Goal: Task Accomplishment & Management: Use online tool/utility

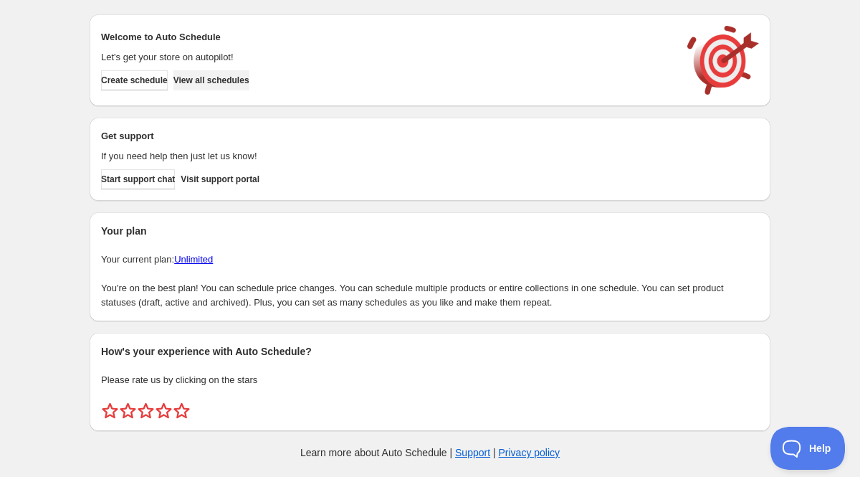
click at [245, 79] on span "View all schedules" at bounding box center [211, 80] width 76 height 11
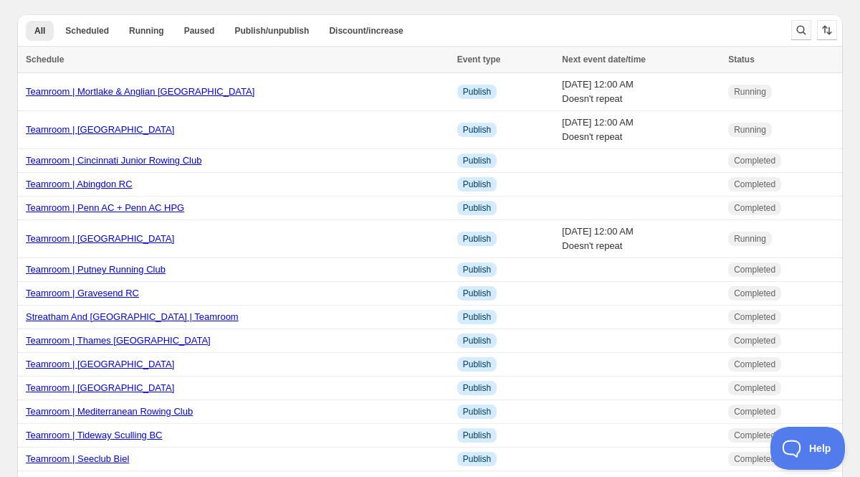
click at [807, 36] on icon "Search and filter results" at bounding box center [801, 30] width 14 height 14
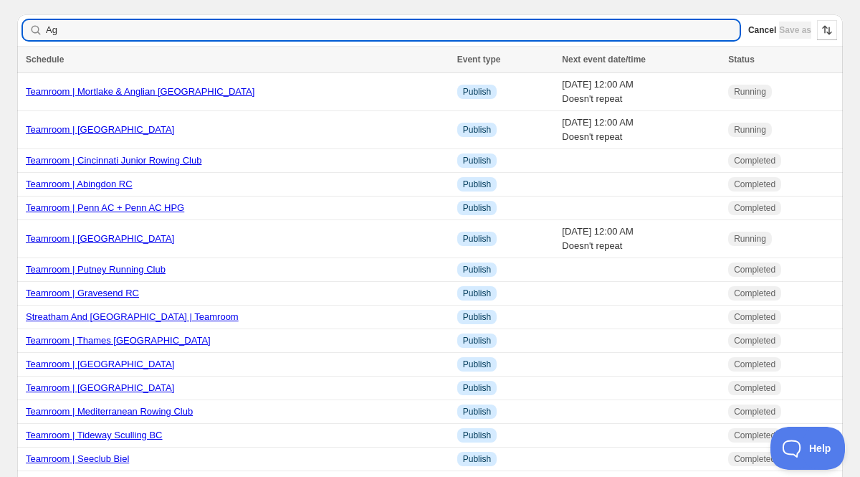
type input "Age"
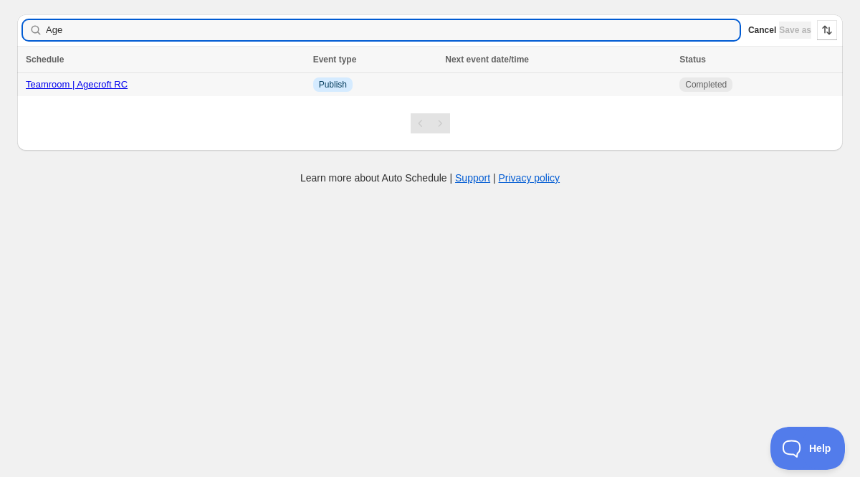
click at [100, 87] on link "Teamroom | Agecroft RC" at bounding box center [77, 84] width 102 height 11
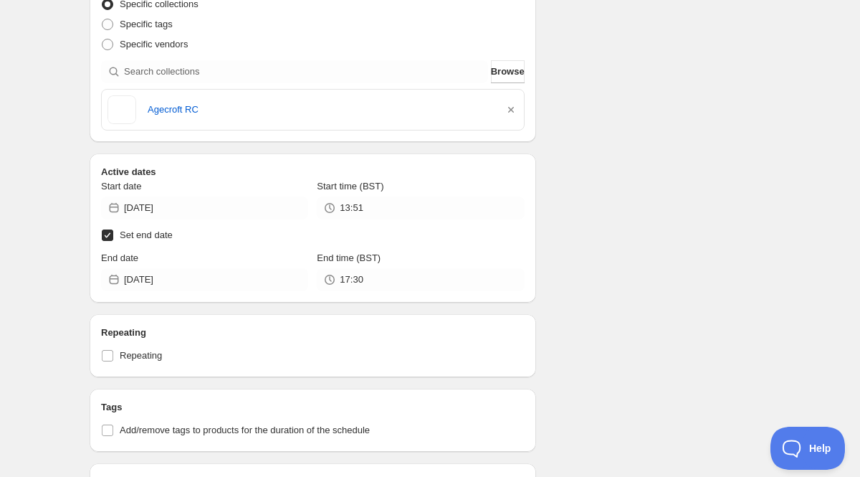
scroll to position [321, 0]
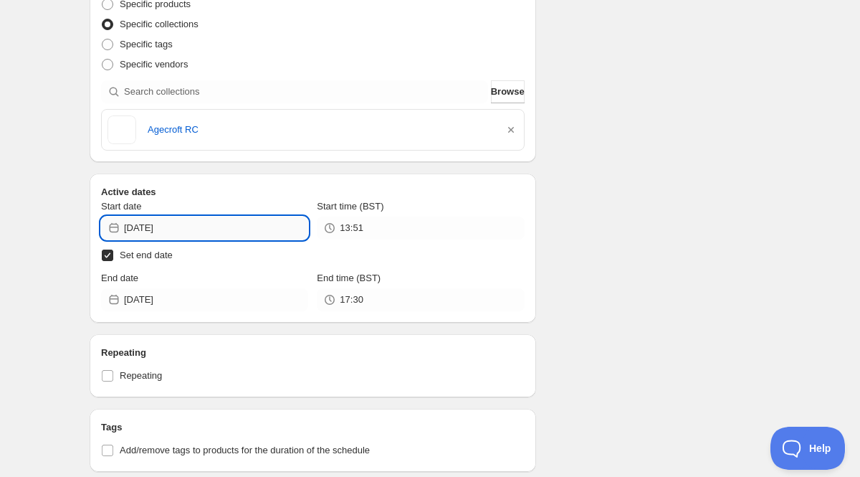
click at [156, 229] on input "[DATE]" at bounding box center [216, 228] width 184 height 23
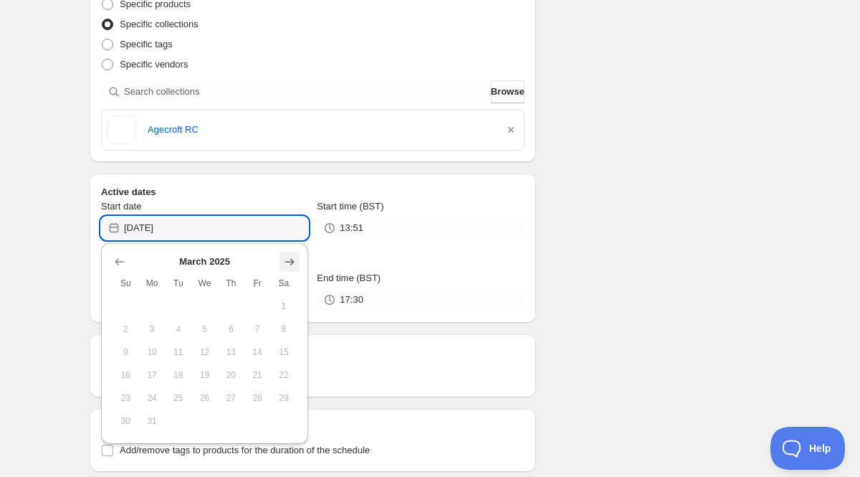
click at [296, 269] on button "Show next month, April 2025" at bounding box center [290, 262] width 20 height 20
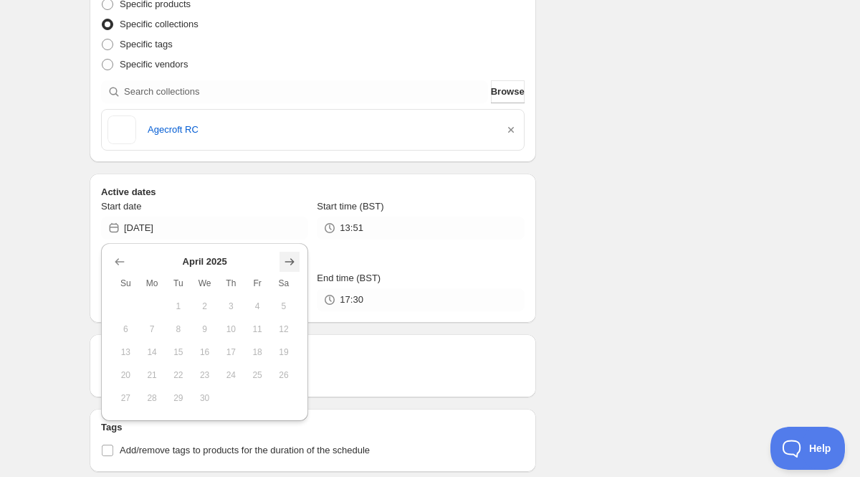
click at [296, 269] on button "Show next month, May 2025" at bounding box center [290, 262] width 20 height 20
click at [296, 269] on button "Show next month, June 2025" at bounding box center [290, 262] width 20 height 20
click at [296, 269] on button "Show next month, July 2025" at bounding box center [290, 262] width 20 height 20
click at [296, 269] on button "Show next month, August 2025" at bounding box center [290, 262] width 20 height 20
click at [296, 269] on button "Show next month, September 2025" at bounding box center [290, 262] width 20 height 20
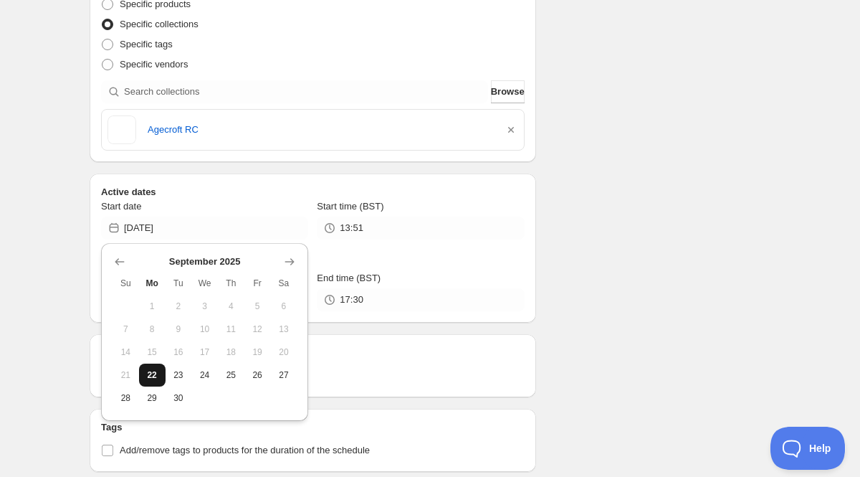
click at [153, 371] on span "22" at bounding box center [152, 374] width 15 height 11
type input "[DATE]"
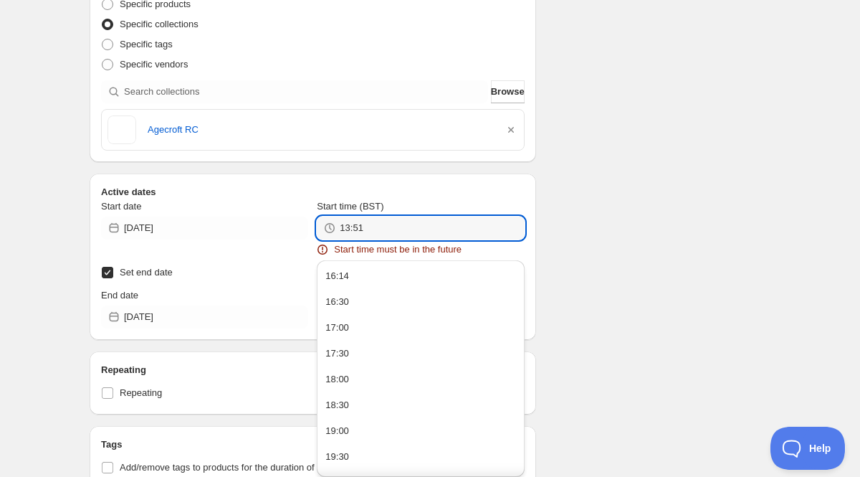
drag, startPoint x: 379, startPoint y: 227, endPoint x: 290, endPoint y: 207, distance: 91.1
click at [290, 207] on div "Start date [DATE] Start time (BST) 13:51 Start time must be in the future" at bounding box center [313, 227] width 424 height 57
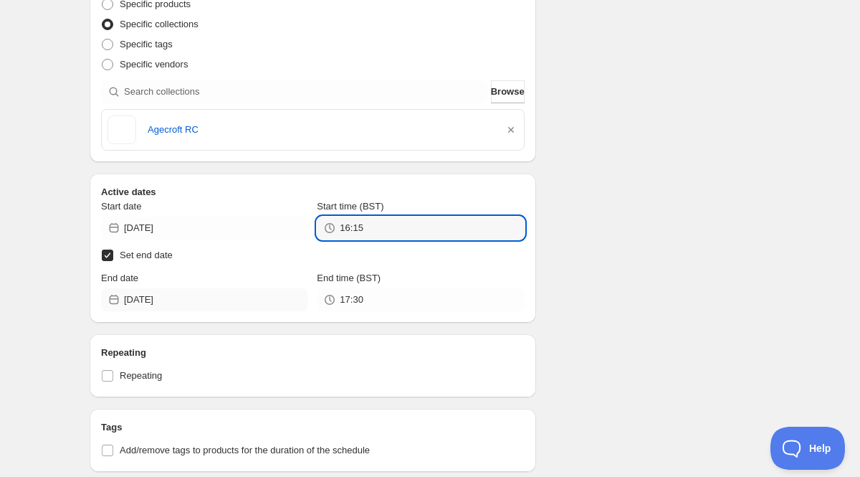
type input "16:15"
click at [148, 310] on input "[DATE]" at bounding box center [216, 299] width 184 height 23
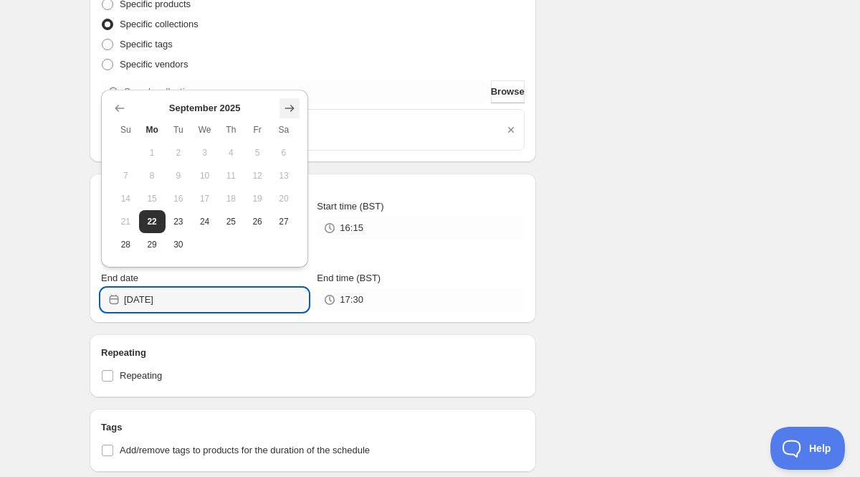
click at [296, 112] on icon "Show next month, October 2025" at bounding box center [289, 108] width 14 height 14
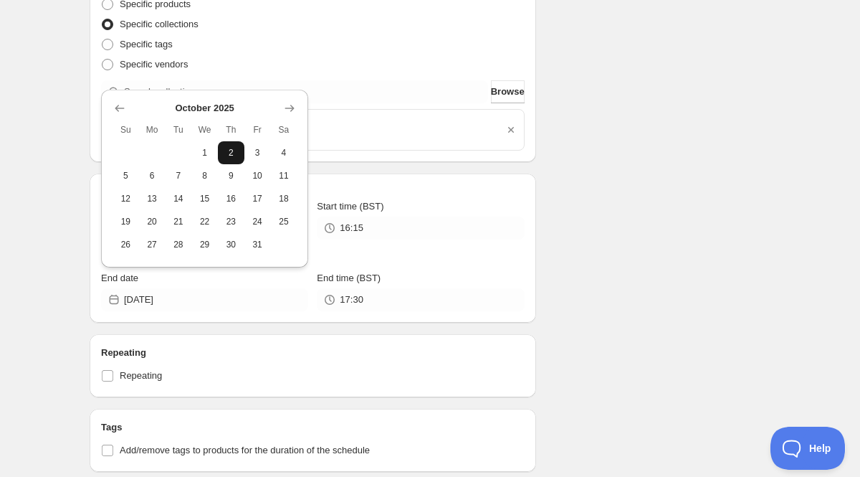
click at [225, 153] on span "2" at bounding box center [231, 152] width 15 height 11
type input "[DATE]"
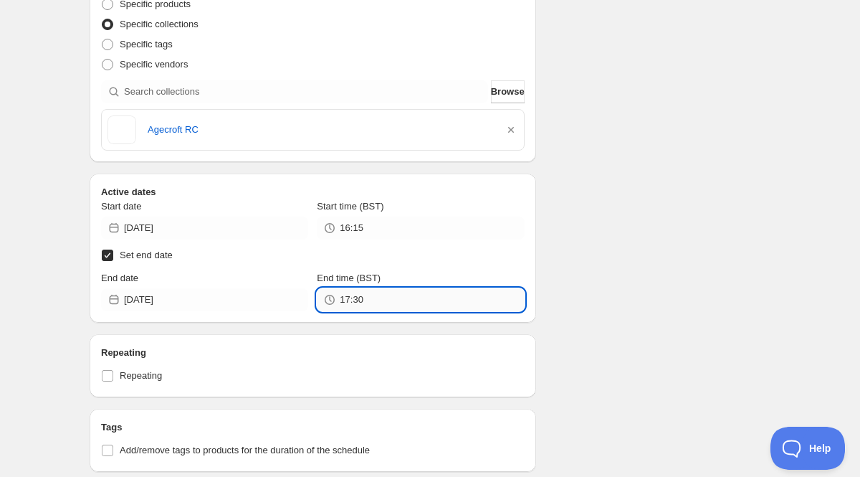
click at [342, 293] on input "17:30" at bounding box center [432, 299] width 184 height 23
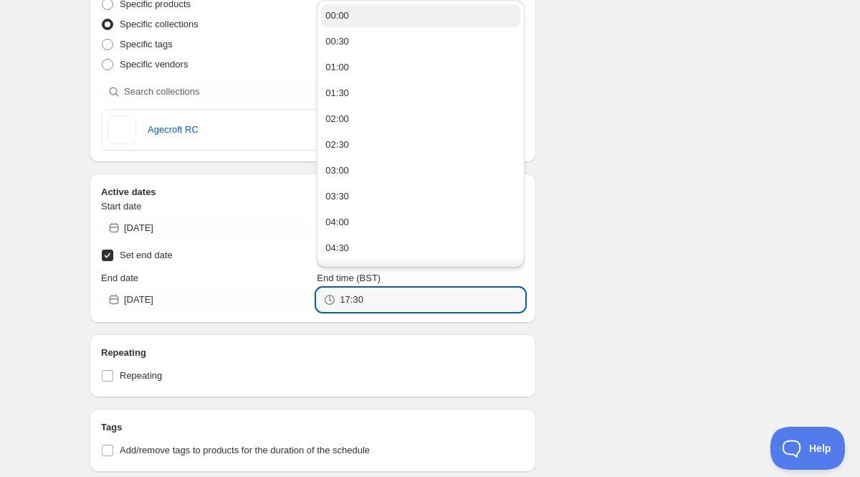
click at [338, 7] on button "00:00" at bounding box center [420, 15] width 199 height 23
type input "00:00"
